Goal: Information Seeking & Learning: Learn about a topic

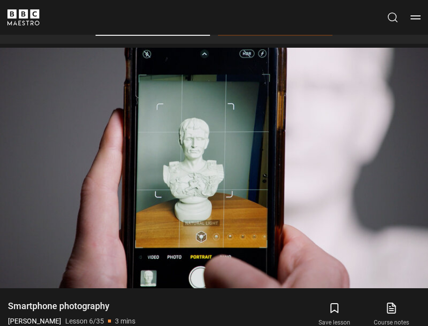
click at [377, 289] on video-js "Video Player is loading. Play Lesson Smartphone photography 10s Skip Back 10 se…" at bounding box center [214, 168] width 428 height 241
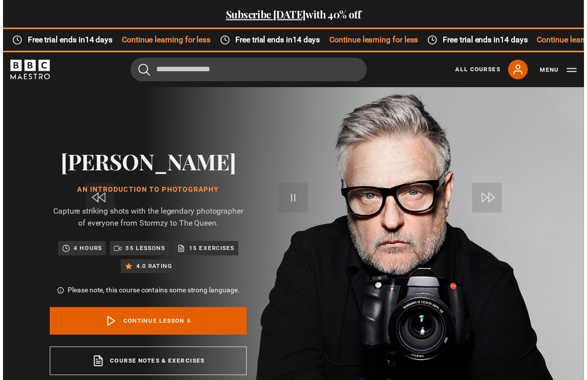
scroll to position [12, 0]
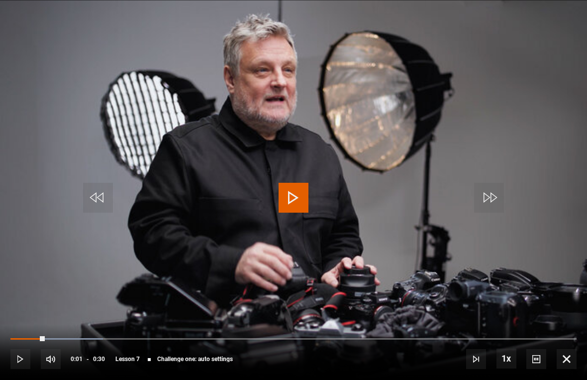
click at [284, 196] on span "Video Player" at bounding box center [294, 198] width 30 height 30
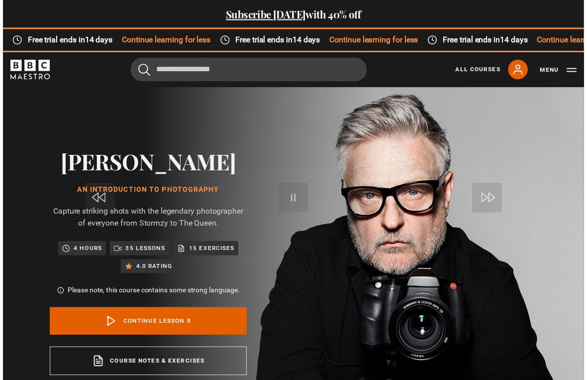
scroll to position [12, 0]
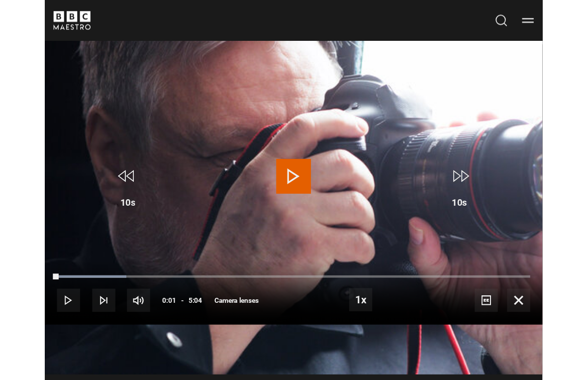
scroll to position [12, 0]
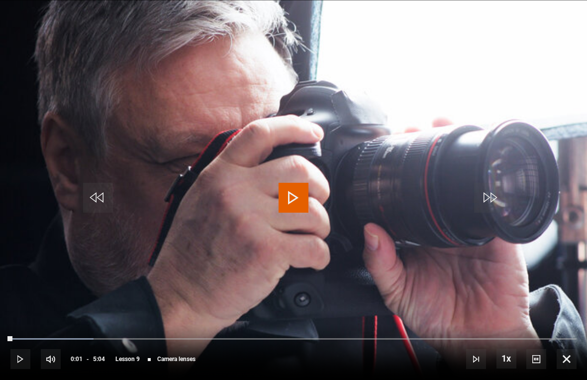
click at [279, 183] on span "Video Player" at bounding box center [294, 198] width 30 height 30
click at [299, 204] on span "Video Player" at bounding box center [294, 198] width 30 height 30
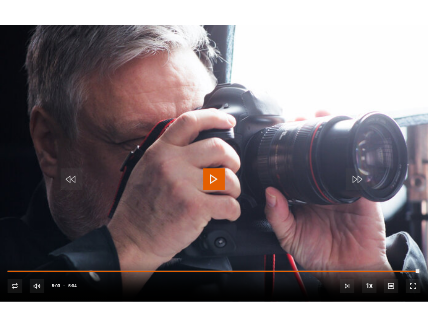
scroll to position [550, 0]
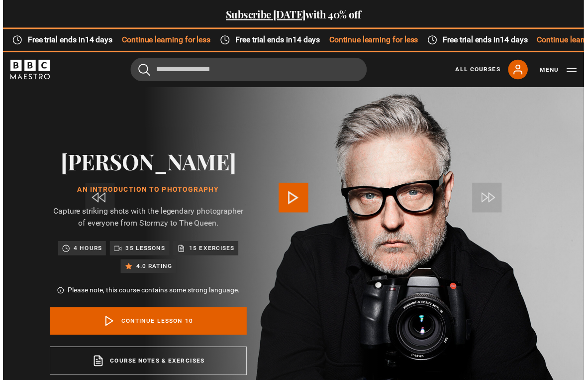
scroll to position [12, 0]
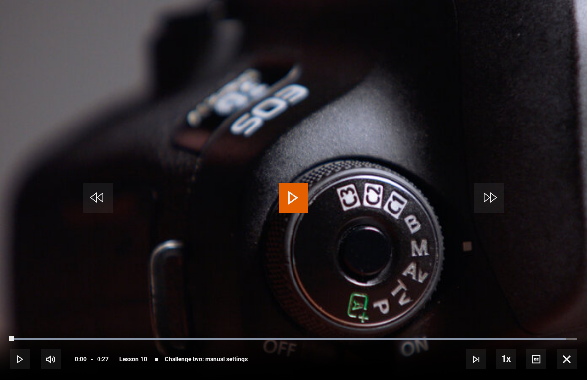
click at [298, 201] on span "Video Player" at bounding box center [294, 198] width 30 height 30
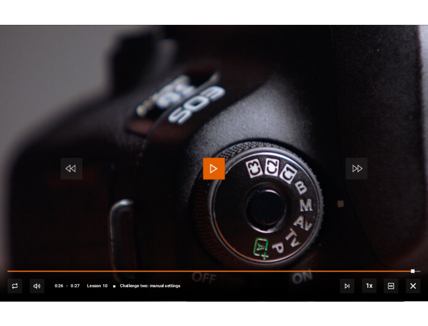
scroll to position [639, 0]
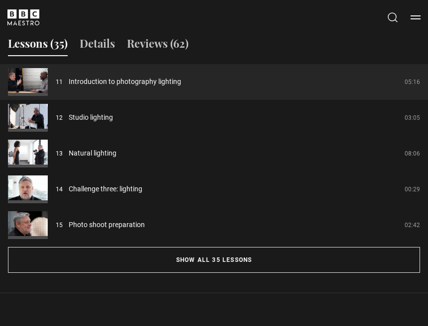
scroll to position [865, 0]
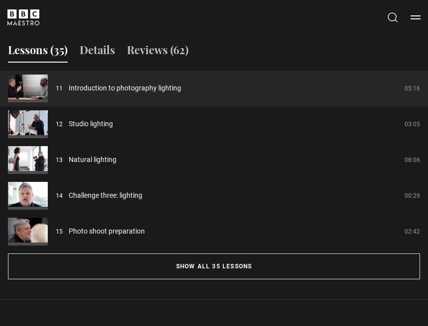
click at [181, 94] on link "Introduction to photography lighting" at bounding box center [125, 88] width 112 height 10
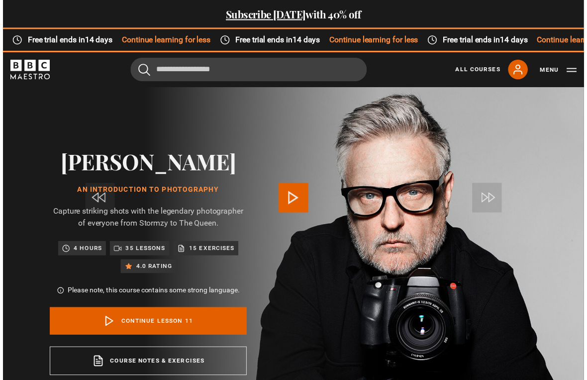
scroll to position [12, 0]
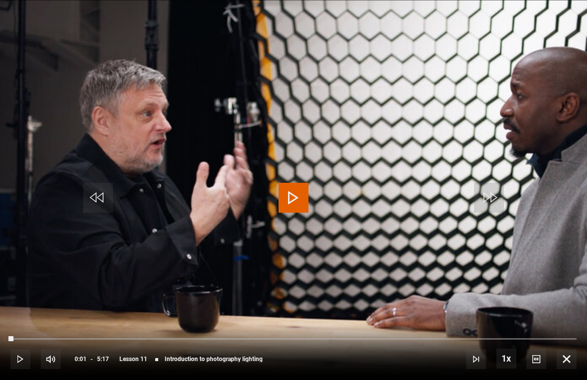
click at [292, 186] on span "Video Player" at bounding box center [294, 198] width 30 height 30
